Goal: Find contact information: Find contact information

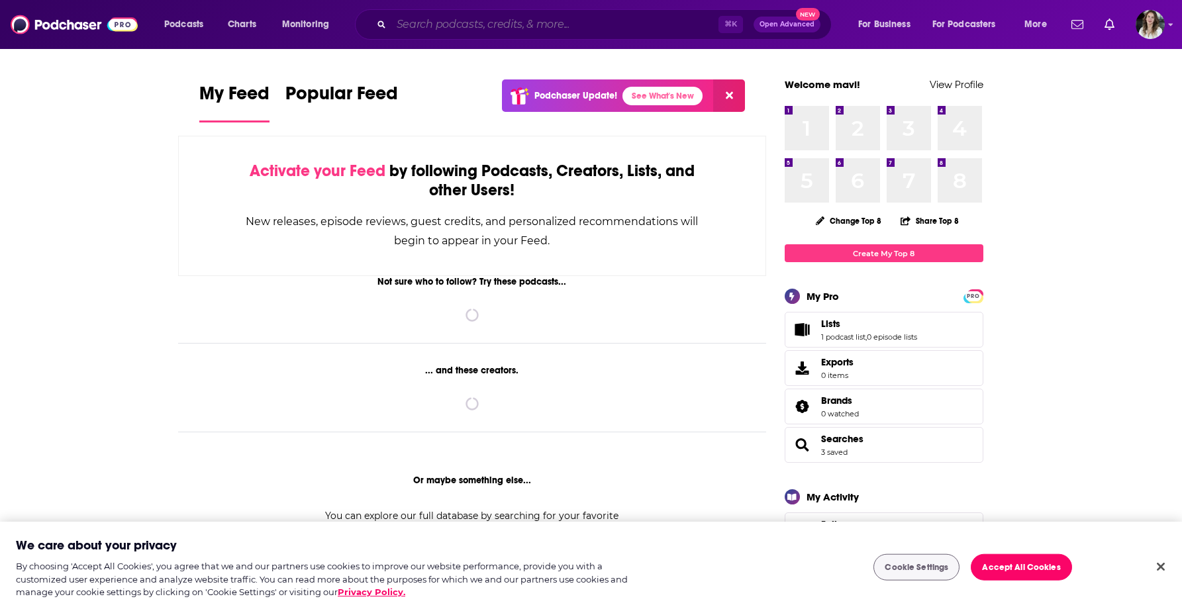
click at [410, 23] on input "Search podcasts, credits, & more..." at bounding box center [554, 24] width 327 height 21
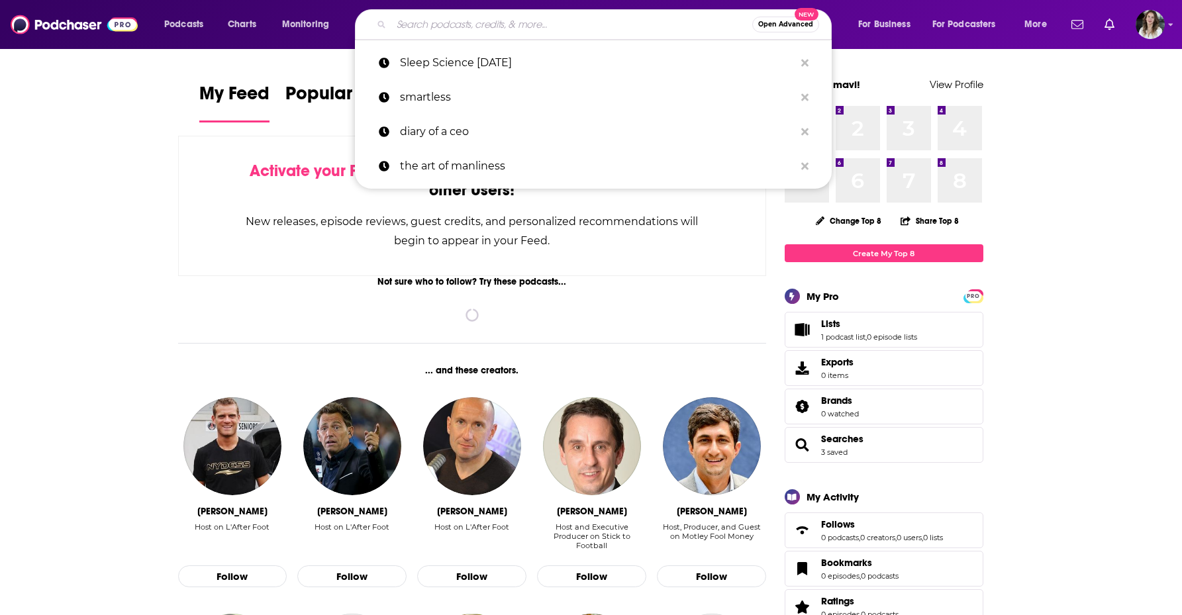
click at [426, 21] on input "Search podcasts, credits, & more..." at bounding box center [571, 24] width 361 height 21
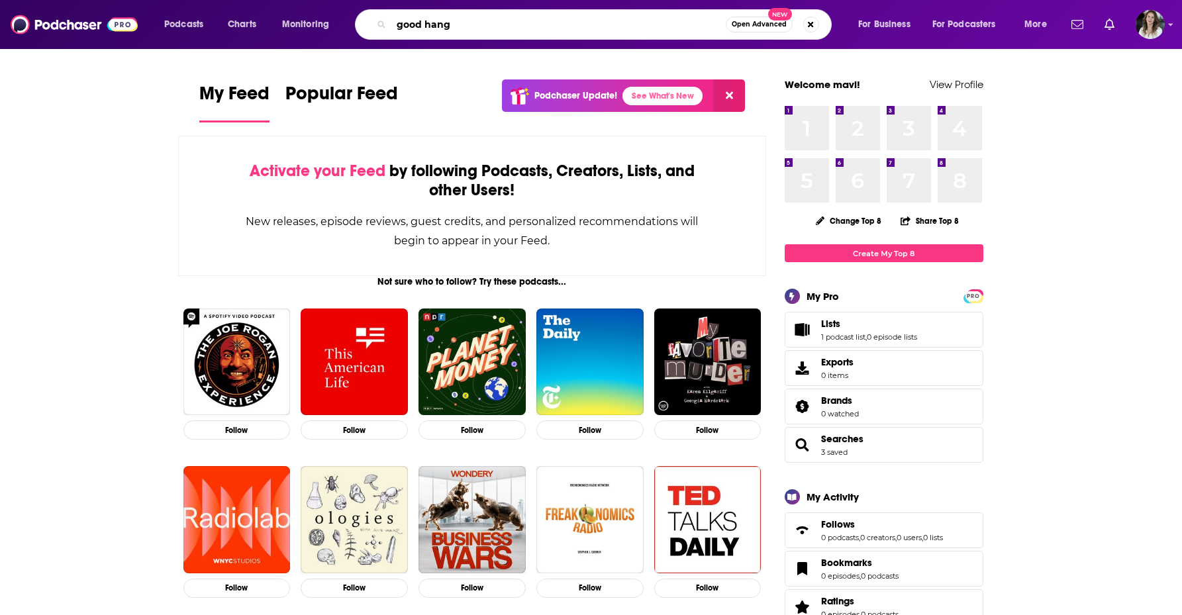
type input "good hang"
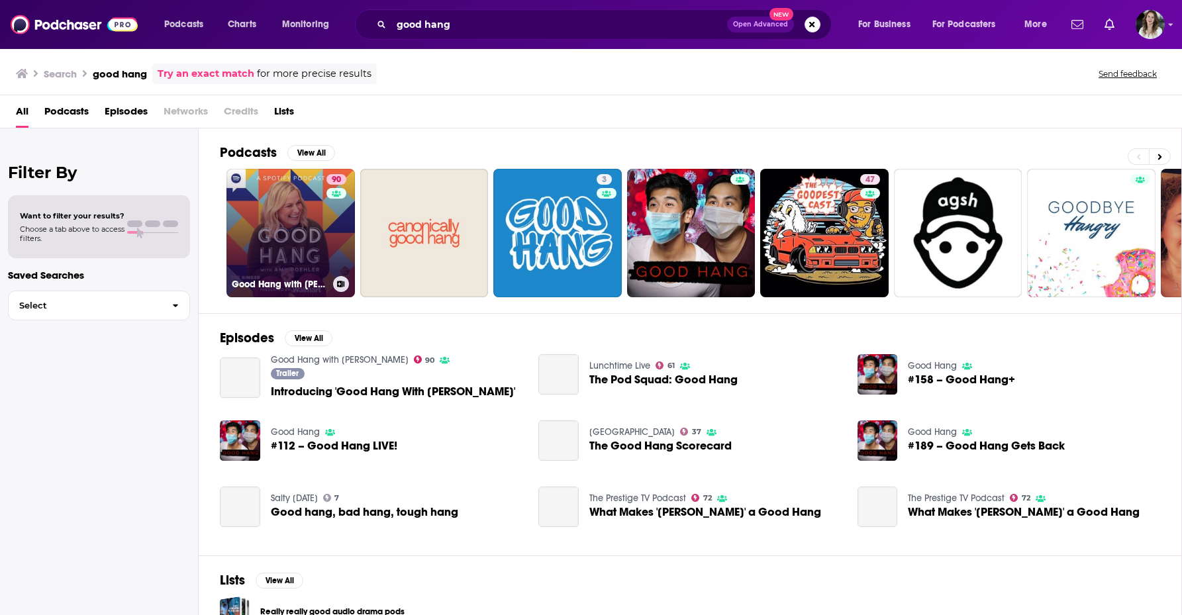
click at [279, 249] on link "90 Good Hang with [PERSON_NAME]" at bounding box center [290, 233] width 128 height 128
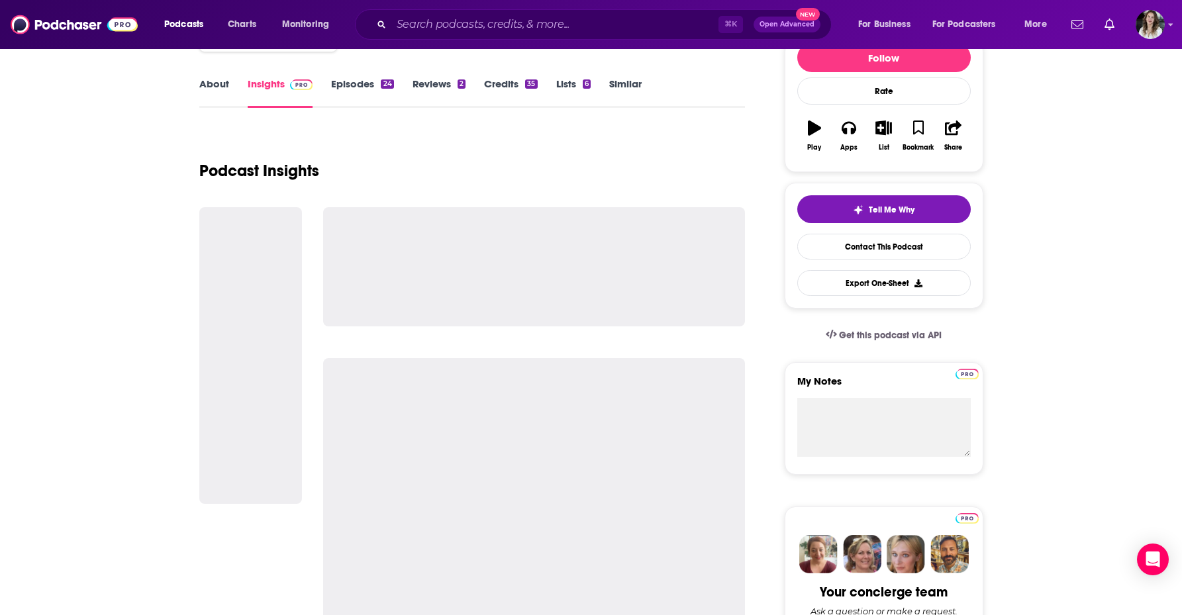
scroll to position [186, 0]
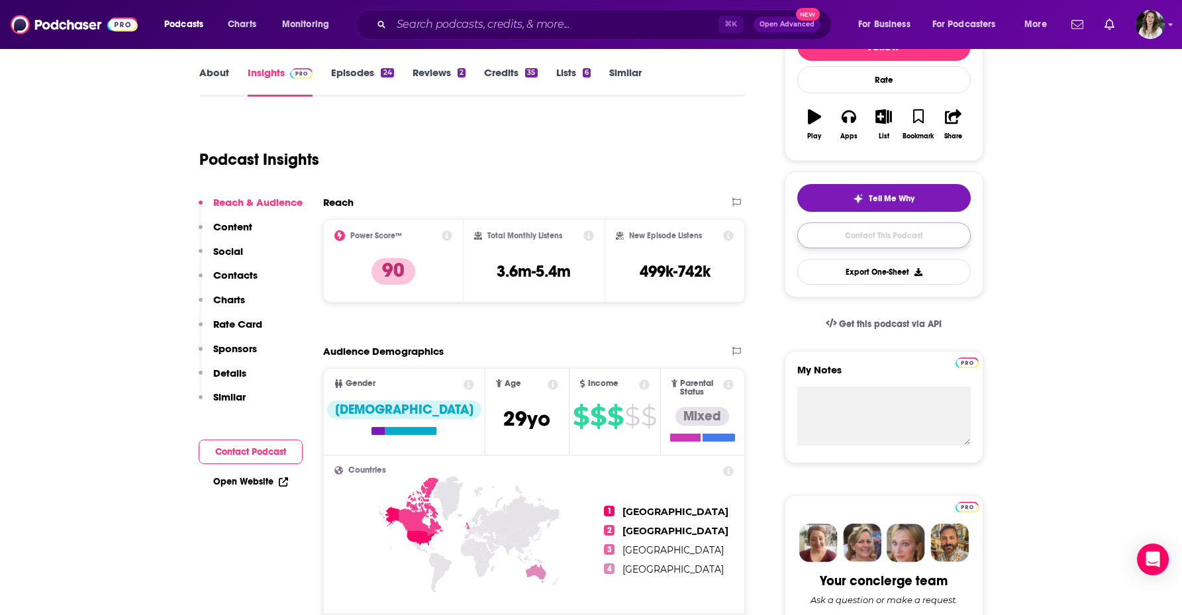
click at [834, 236] on link "Contact This Podcast" at bounding box center [883, 235] width 173 height 26
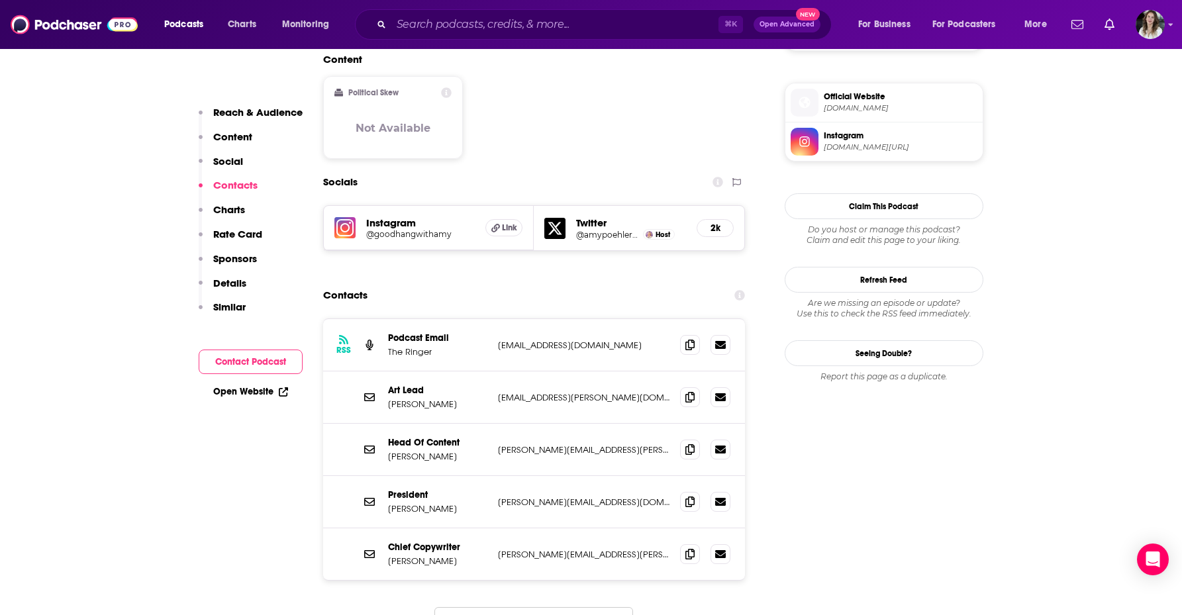
scroll to position [1046, 0]
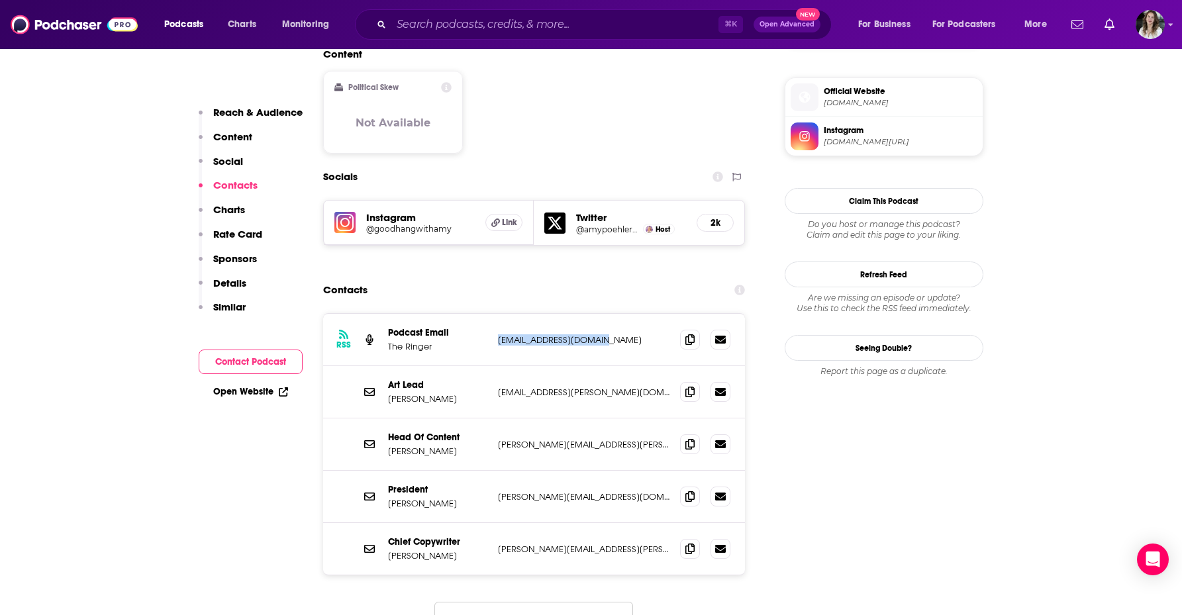
drag, startPoint x: 594, startPoint y: 277, endPoint x: 495, endPoint y: 277, distance: 99.3
click at [495, 314] on div "RSS Podcast Email The Ringer [EMAIL_ADDRESS][DOMAIN_NAME] [EMAIL_ADDRESS][DOMAI…" at bounding box center [534, 340] width 422 height 52
copy p "[EMAIL_ADDRESS][DOMAIN_NAME]"
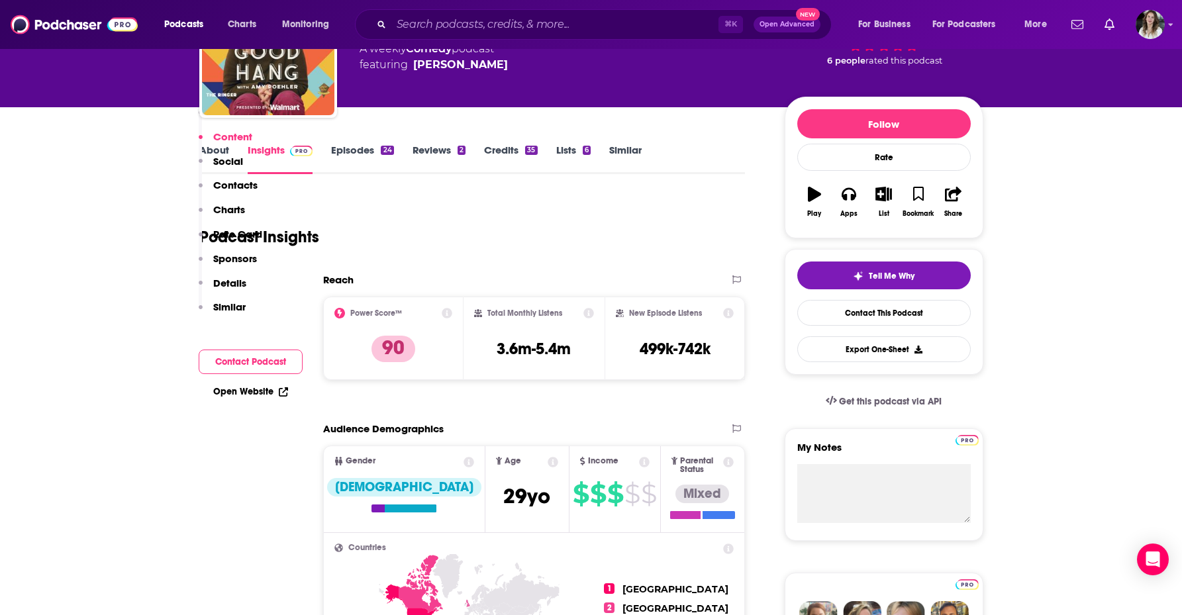
scroll to position [0, 0]
